Goal: Obtain resource: Obtain resource

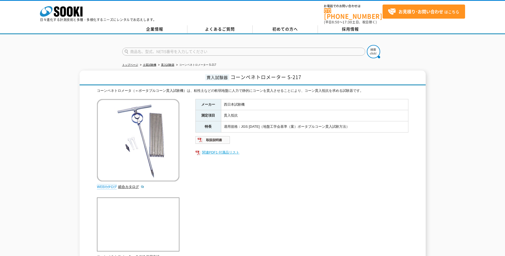
click at [205, 150] on link "関連PDF1 付属品リスト" at bounding box center [302, 152] width 213 height 7
click at [220, 151] on link "関連PDF1 付属品リスト" at bounding box center [302, 152] width 213 height 7
